Goal: Find specific page/section: Find specific page/section

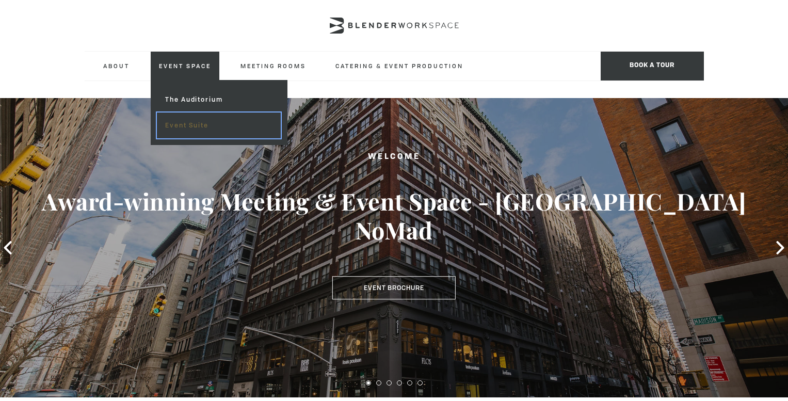
click at [197, 119] on link "Event Suite" at bounding box center [218, 125] width 123 height 26
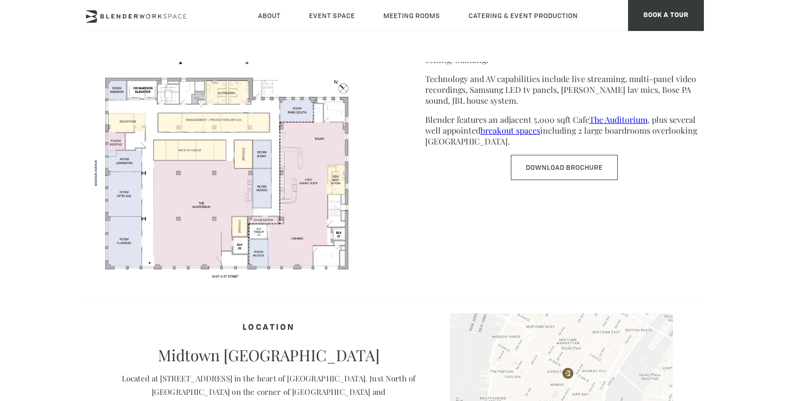
scroll to position [578, 0]
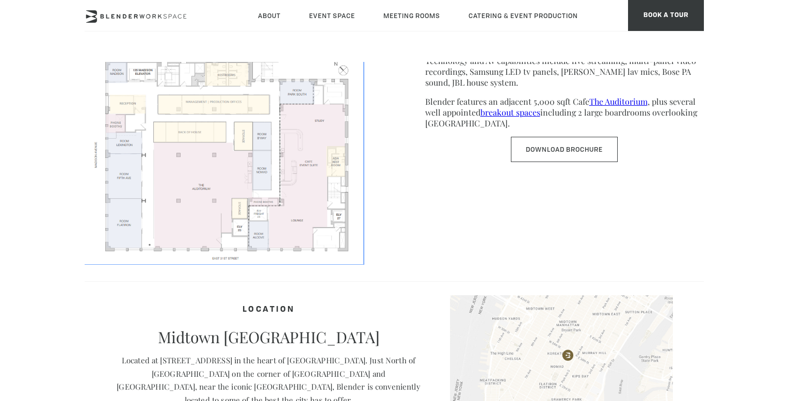
click at [225, 160] on img at bounding box center [224, 141] width 279 height 241
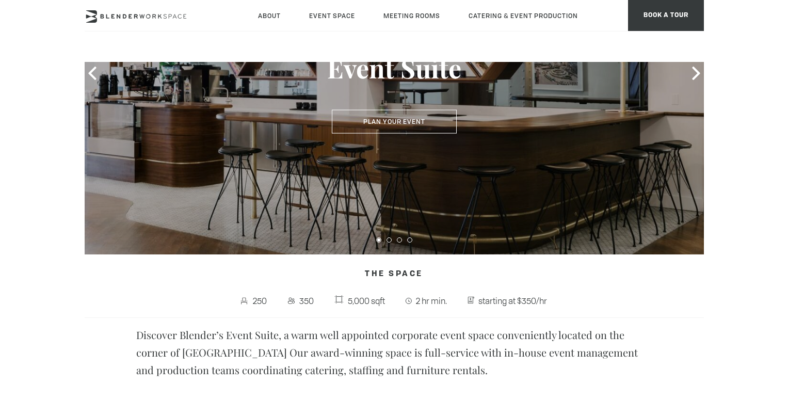
scroll to position [0, 0]
